Goal: Task Accomplishment & Management: Use online tool/utility

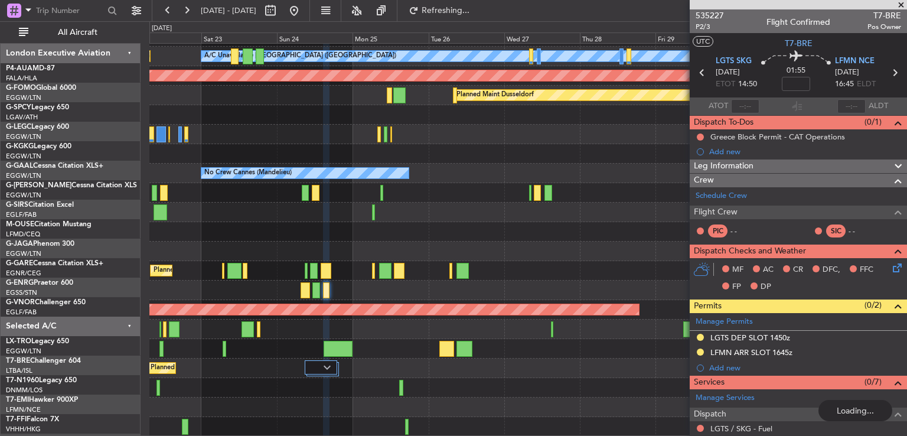
scroll to position [134, 0]
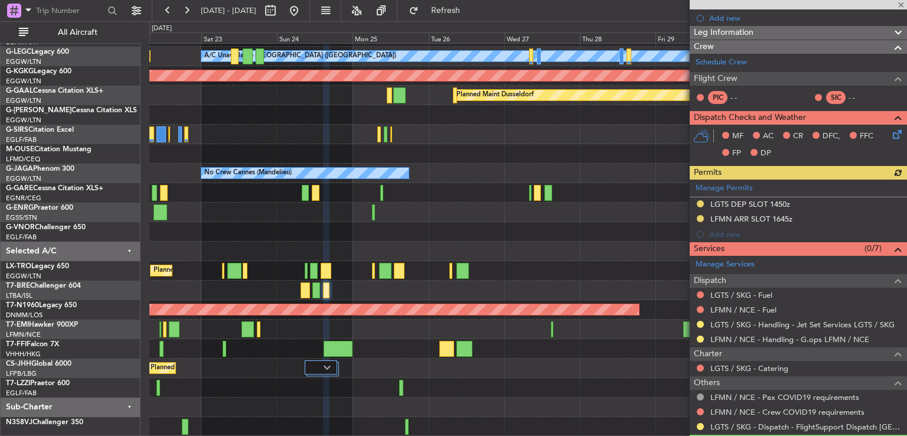
click at [902, 4] on div at bounding box center [798, 4] width 217 height 9
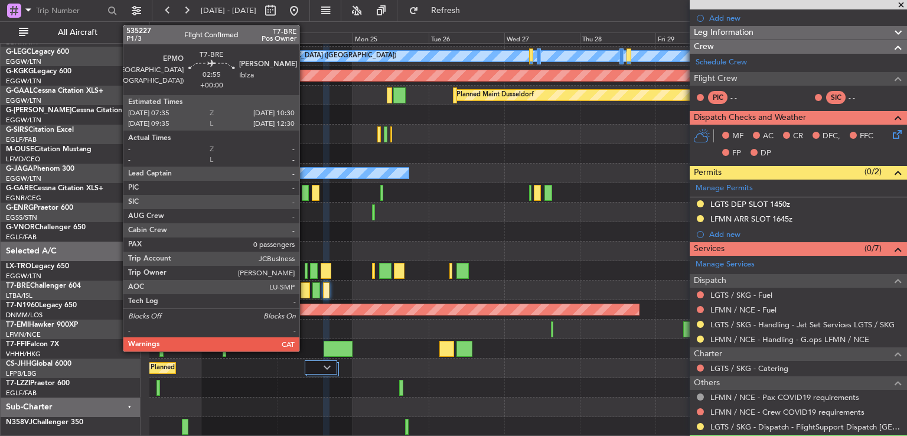
click at [305, 290] on div at bounding box center [305, 290] width 9 height 16
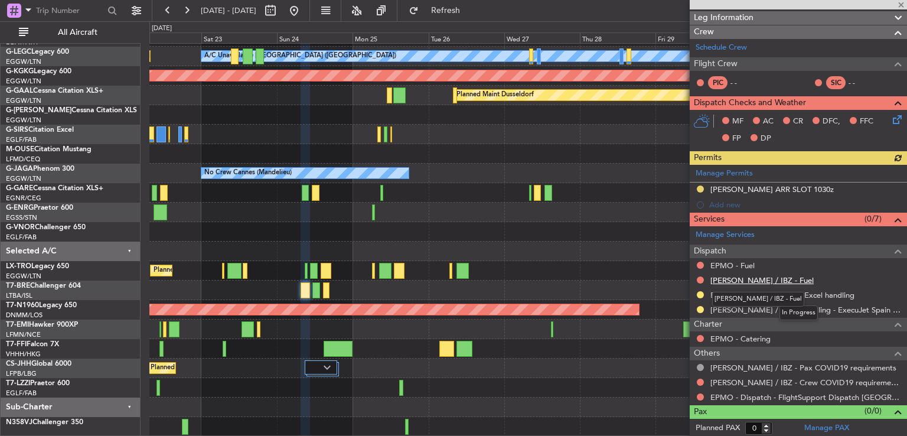
click at [746, 279] on link "[PERSON_NAME] / IBZ - Fuel" at bounding box center [762, 280] width 103 height 10
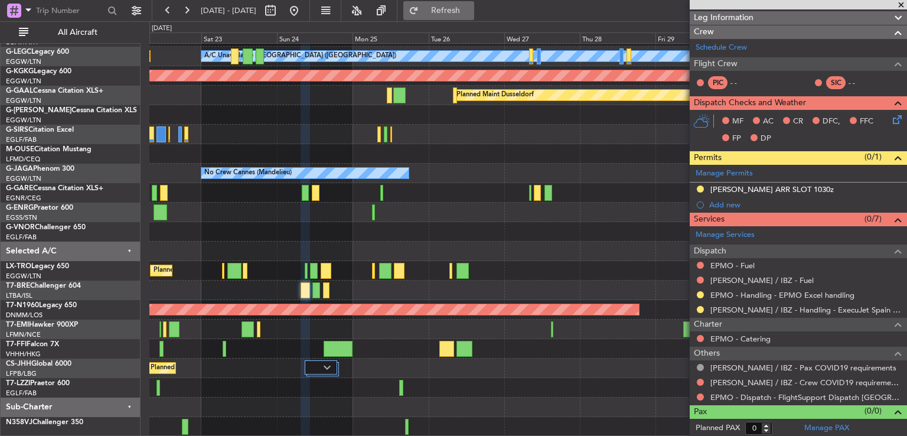
click at [466, 13] on span "Refresh" at bounding box center [446, 10] width 50 height 8
click at [728, 262] on link "EPMO - Fuel" at bounding box center [733, 266] width 44 height 10
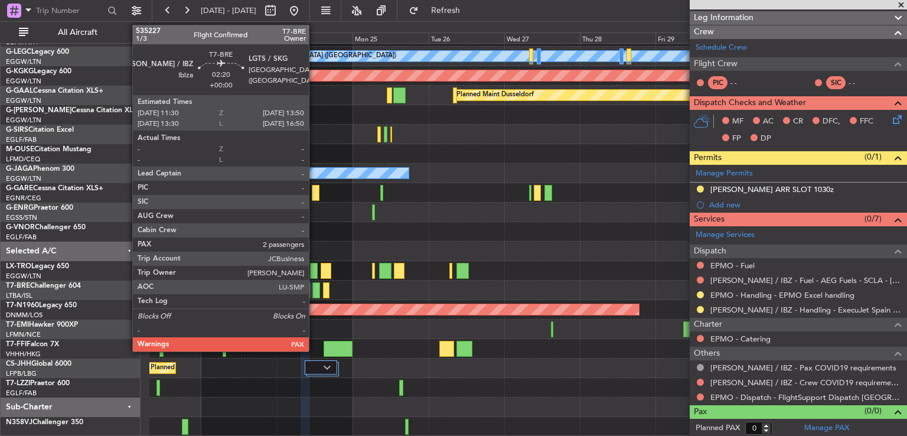
click at [314, 288] on div at bounding box center [317, 290] width 8 height 16
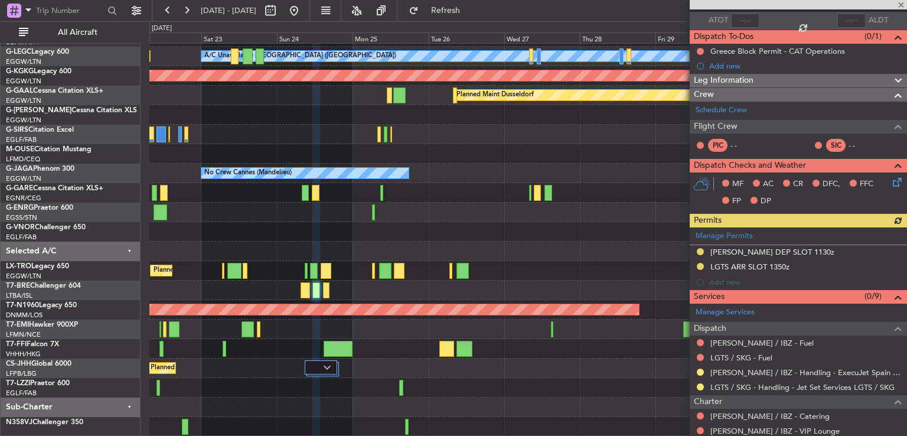
scroll to position [193, 0]
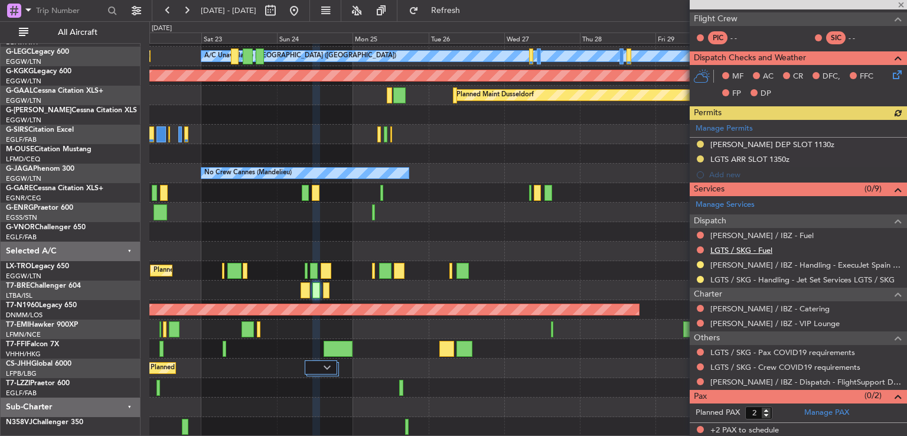
click at [756, 249] on link "LGTS / SKG - Fuel" at bounding box center [742, 250] width 62 height 10
click at [747, 234] on link "[PERSON_NAME] / IBZ - Fuel" at bounding box center [762, 235] width 103 height 10
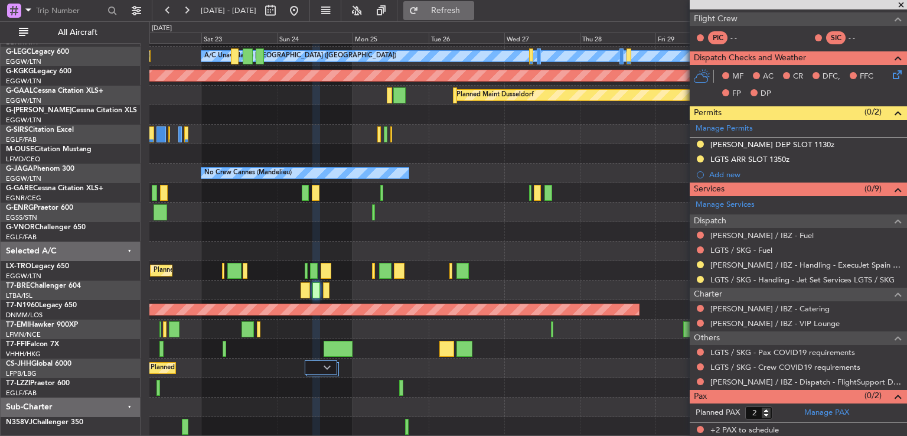
click at [454, 14] on button "Refresh" at bounding box center [438, 10] width 71 height 19
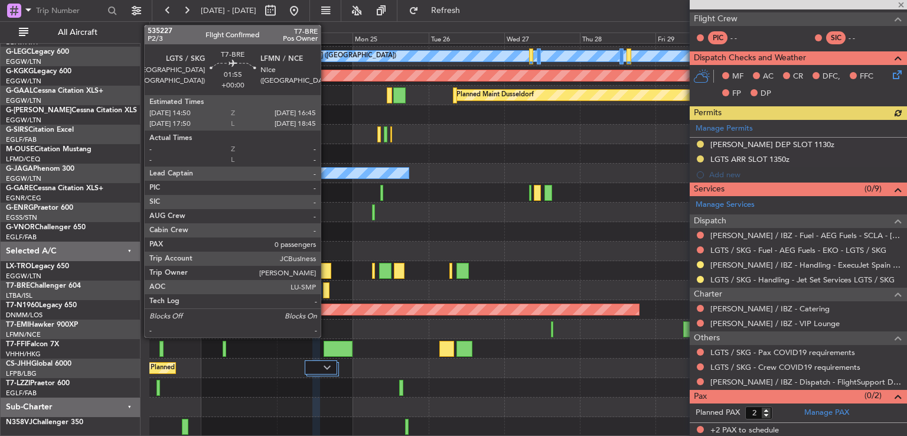
click at [326, 291] on div at bounding box center [326, 290] width 6 height 16
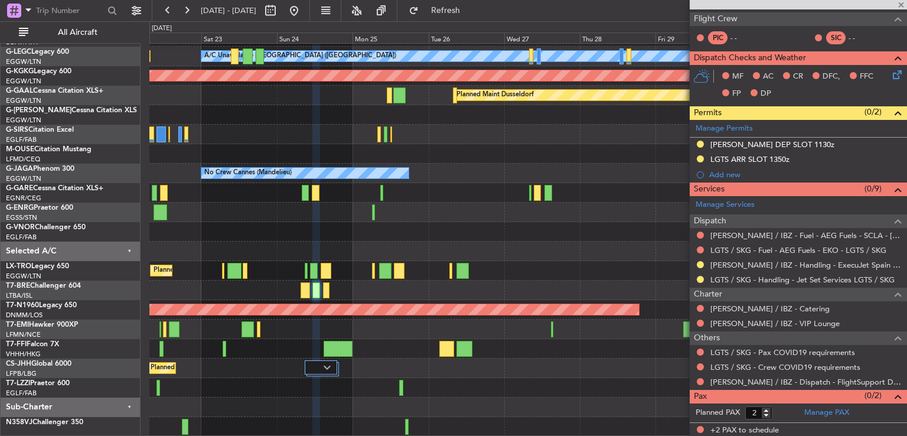
type input "0"
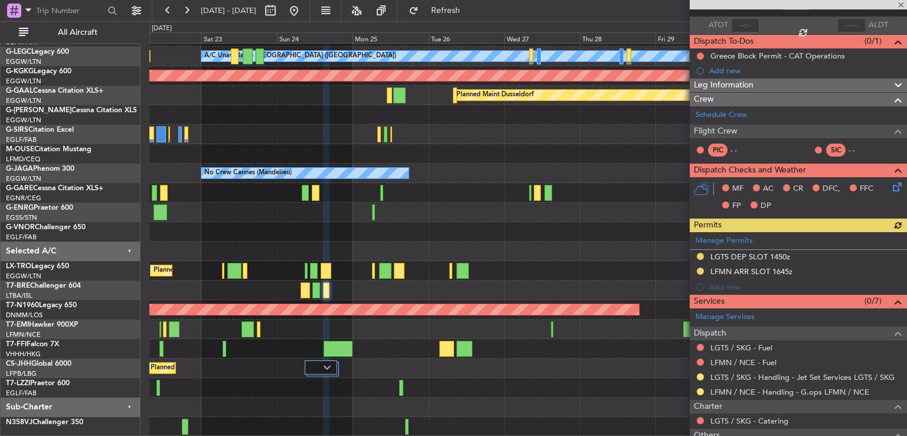
scroll to position [163, 0]
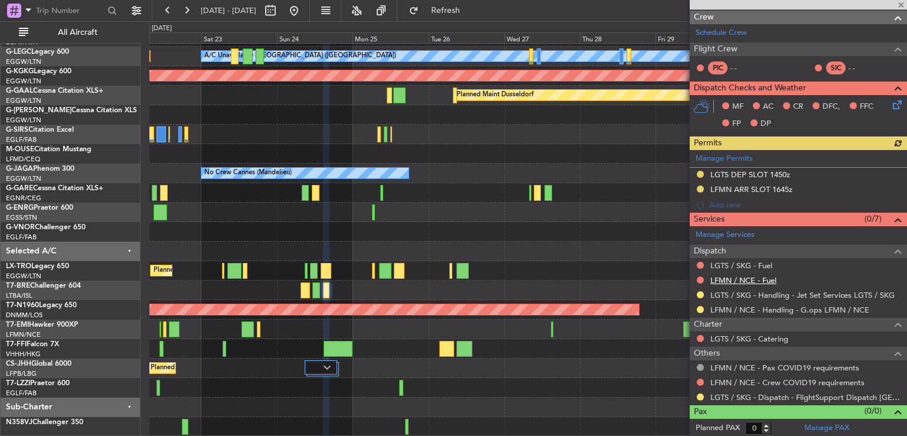
click at [755, 275] on link "LFMN / NCE - Fuel" at bounding box center [744, 280] width 66 height 10
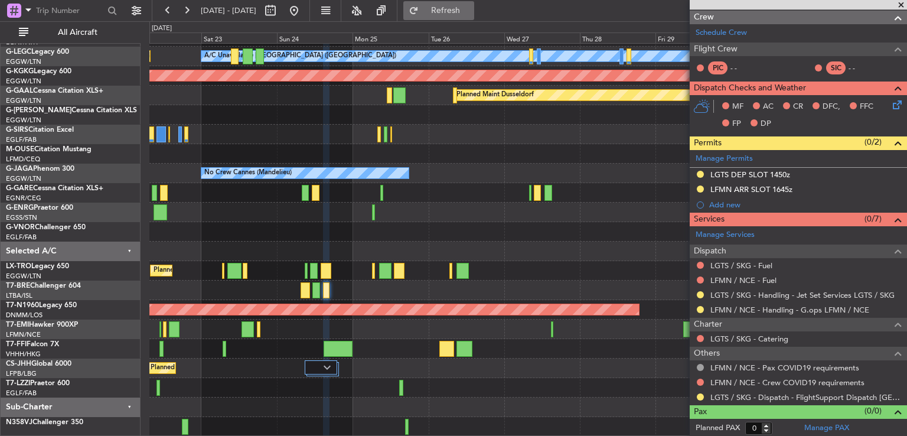
click at [471, 12] on span "Refresh" at bounding box center [446, 10] width 50 height 8
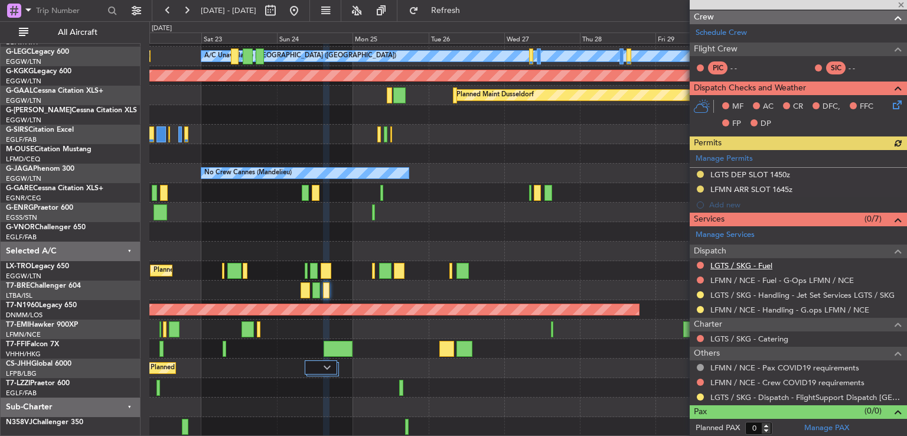
click at [742, 261] on link "LGTS / SKG - Fuel" at bounding box center [742, 266] width 62 height 10
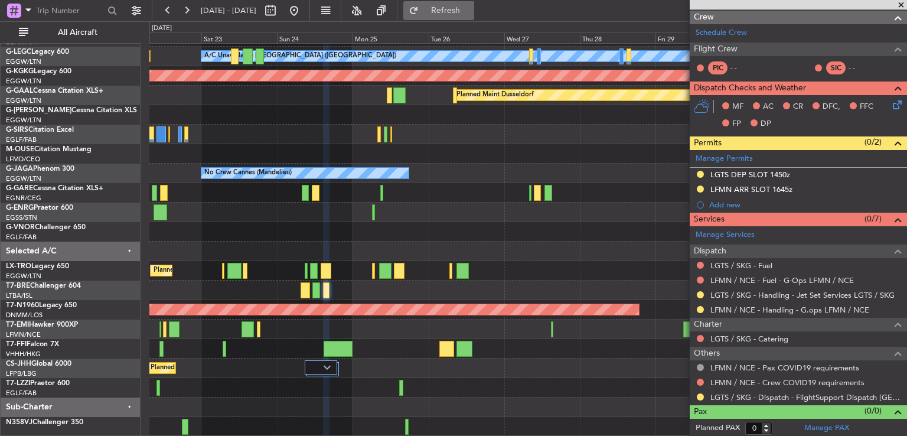
click at [471, 10] on span "Refresh" at bounding box center [446, 10] width 50 height 8
click at [901, 4] on span at bounding box center [902, 5] width 12 height 11
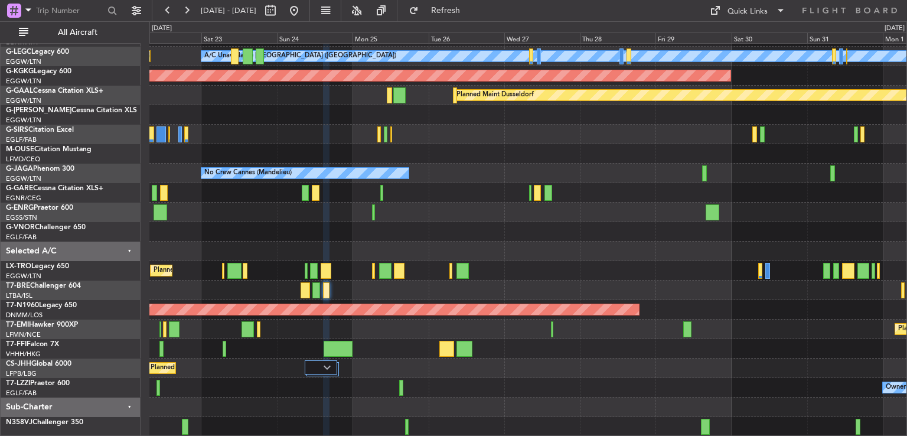
scroll to position [0, 0]
click at [304, 18] on button at bounding box center [294, 10] width 19 height 19
